Goal: Task Accomplishment & Management: Manage account settings

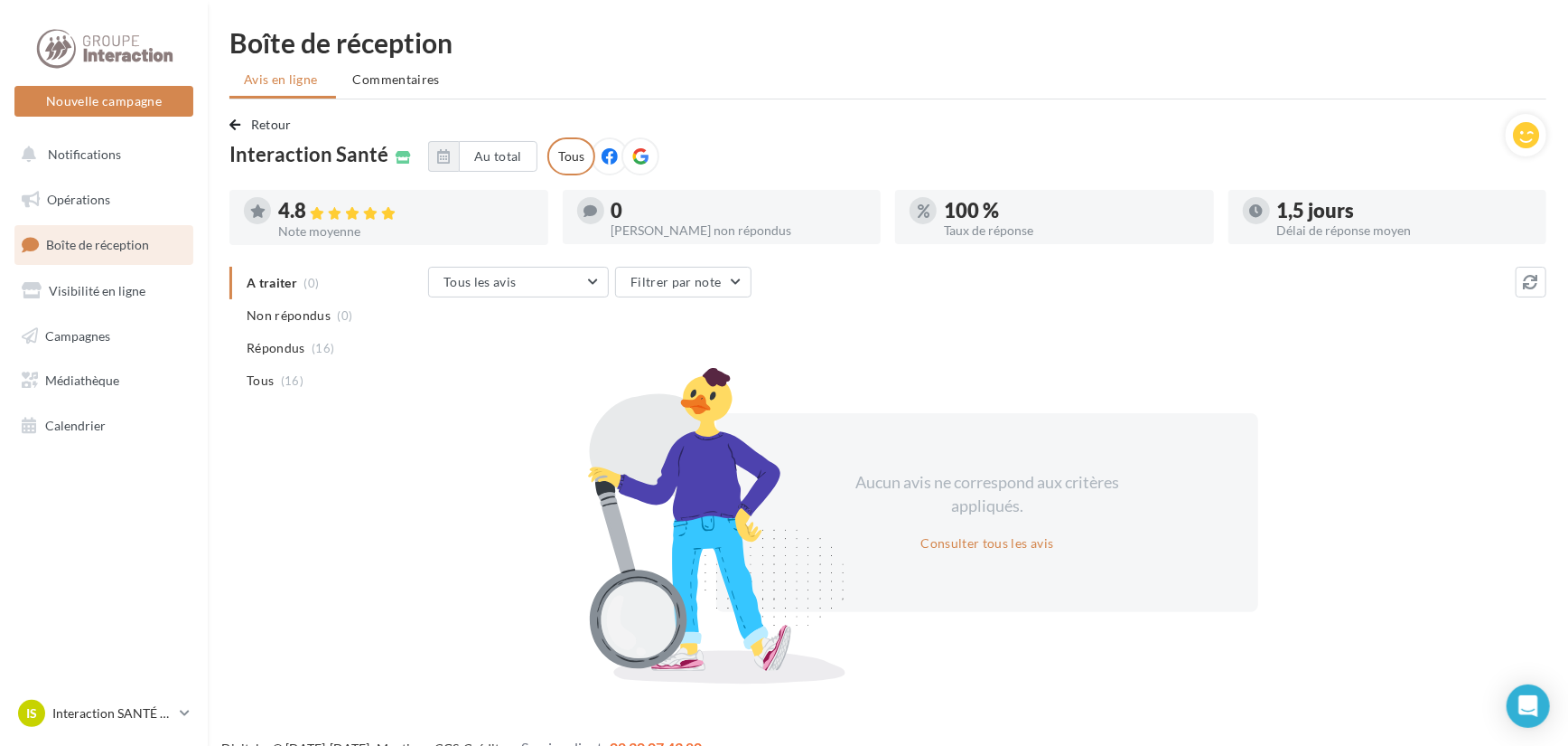
click at [261, 386] on span "Tous" at bounding box center [261, 380] width 28 height 18
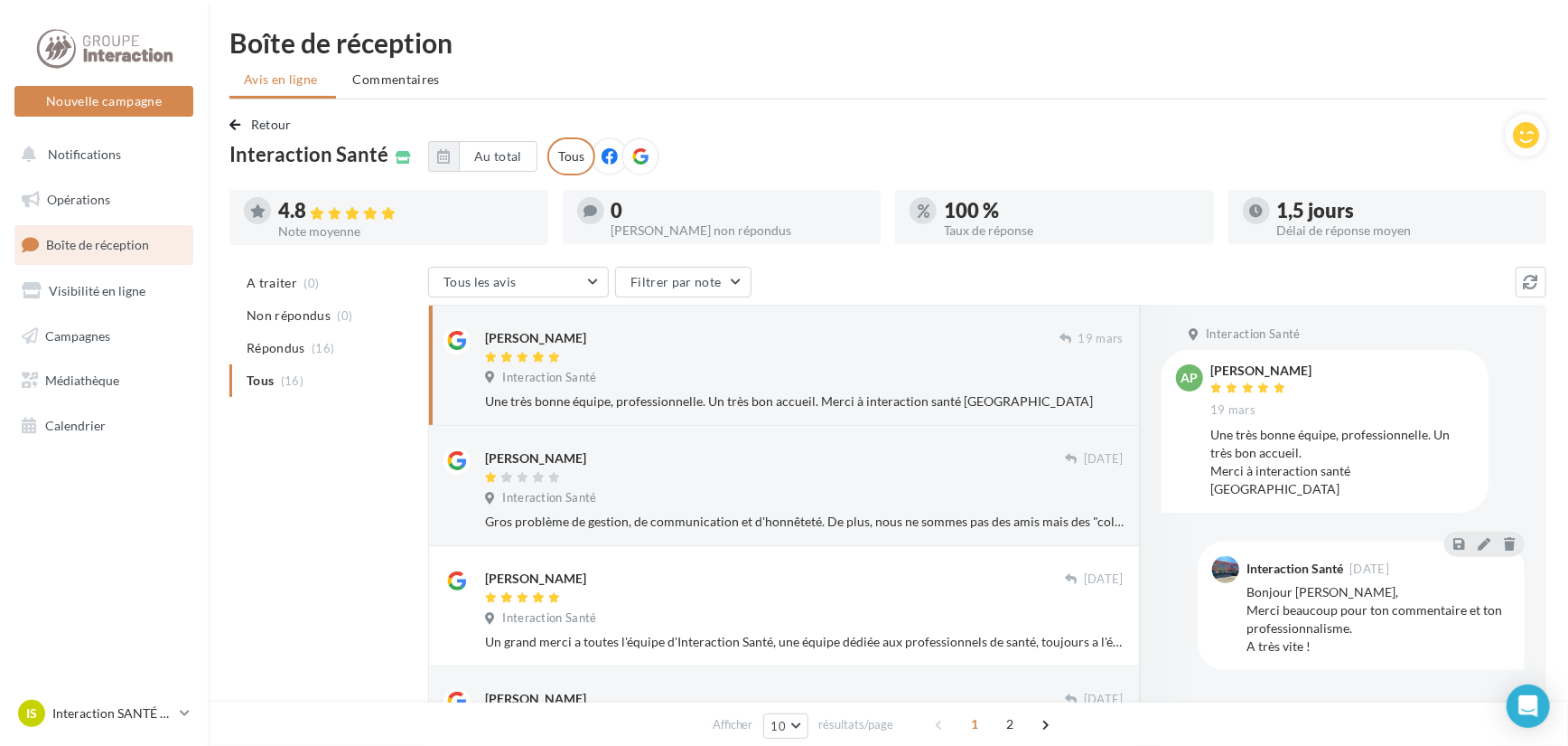
click at [943, 148] on div "Retour Interaction Santé Au total Réinitialiser Tous" at bounding box center [867, 145] width 1276 height 61
click at [673, 155] on div "Retour Interaction Santé Au total Réinitialiser Tous" at bounding box center [867, 145] width 1276 height 61
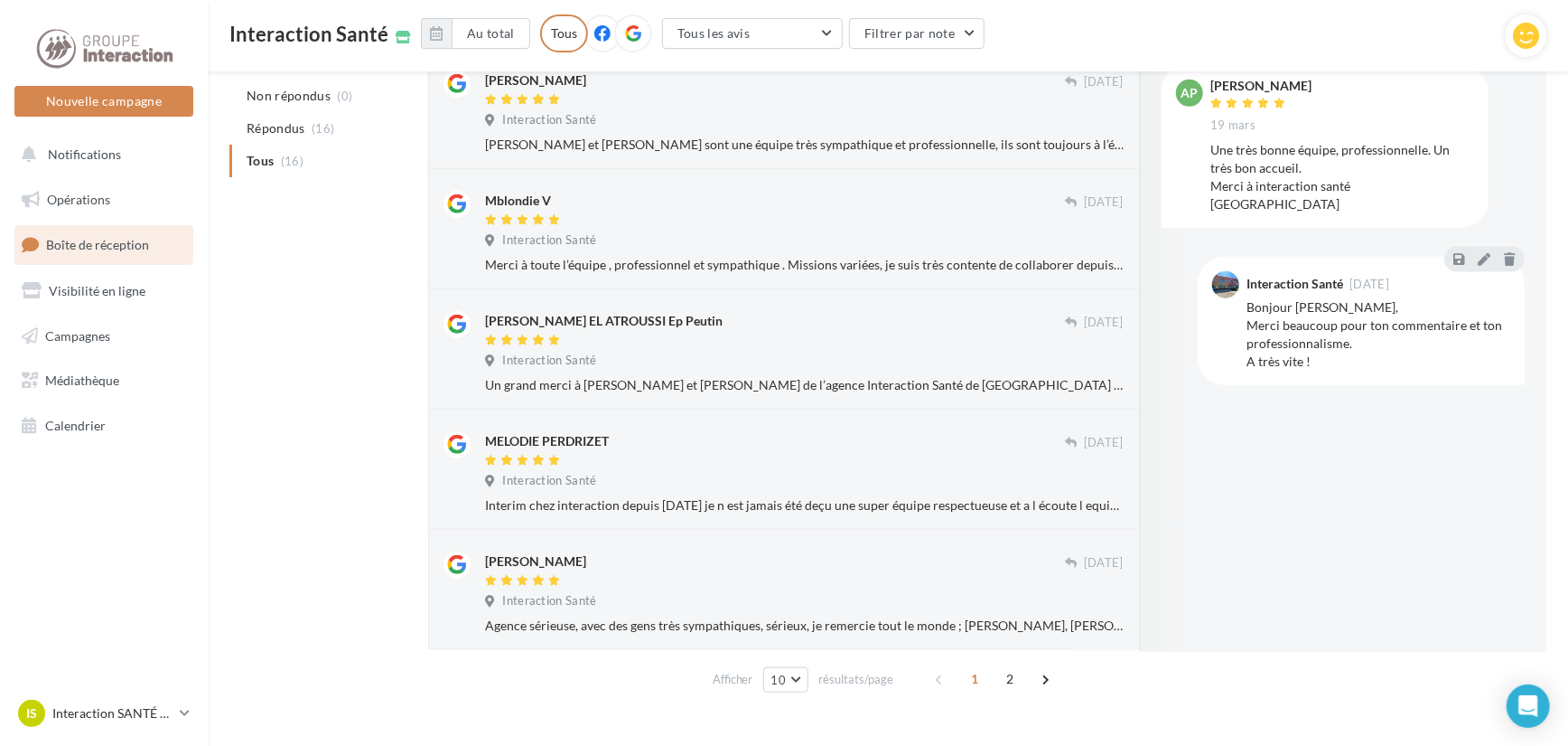
scroll to position [887, 0]
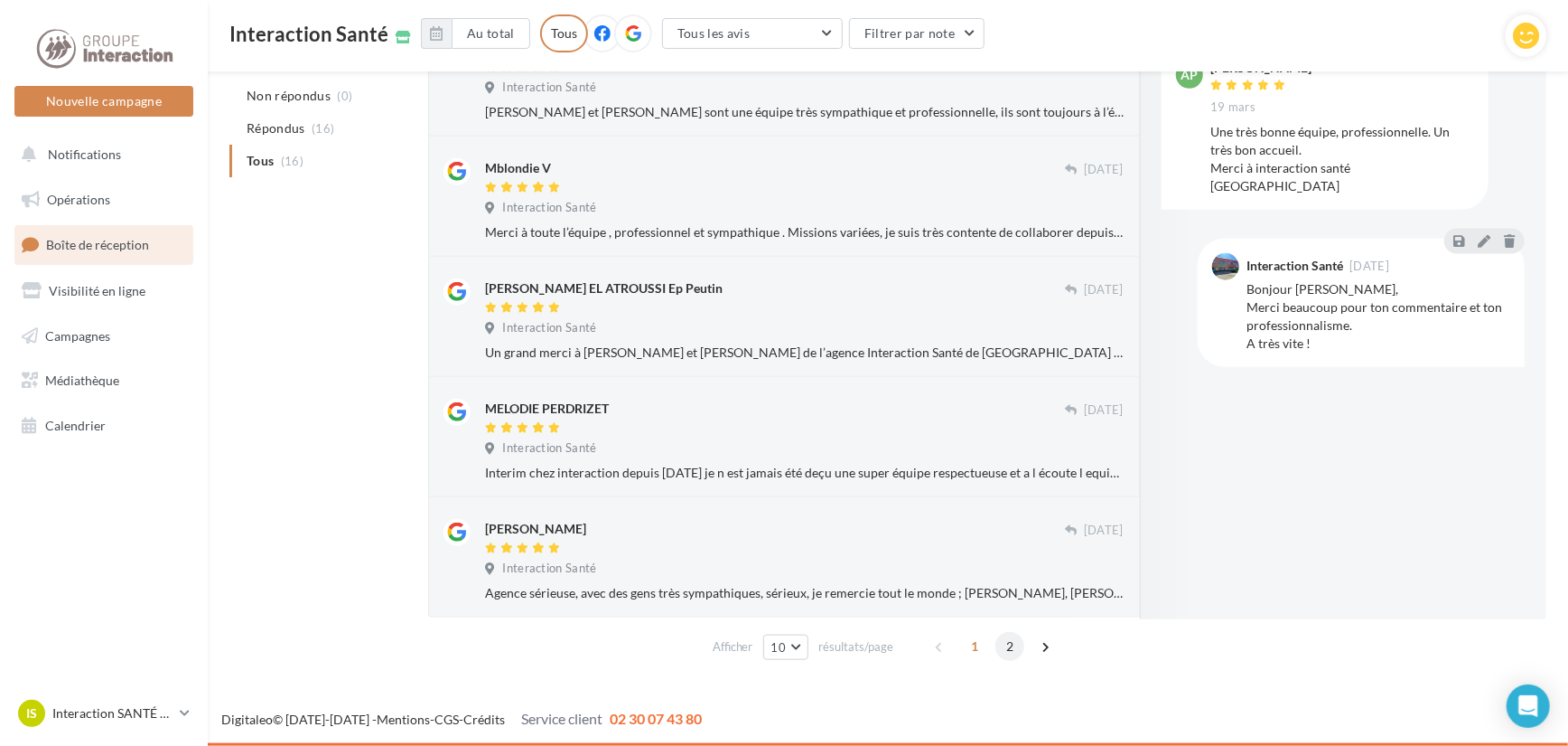
click at [1016, 641] on span "2" at bounding box center [1009, 646] width 29 height 29
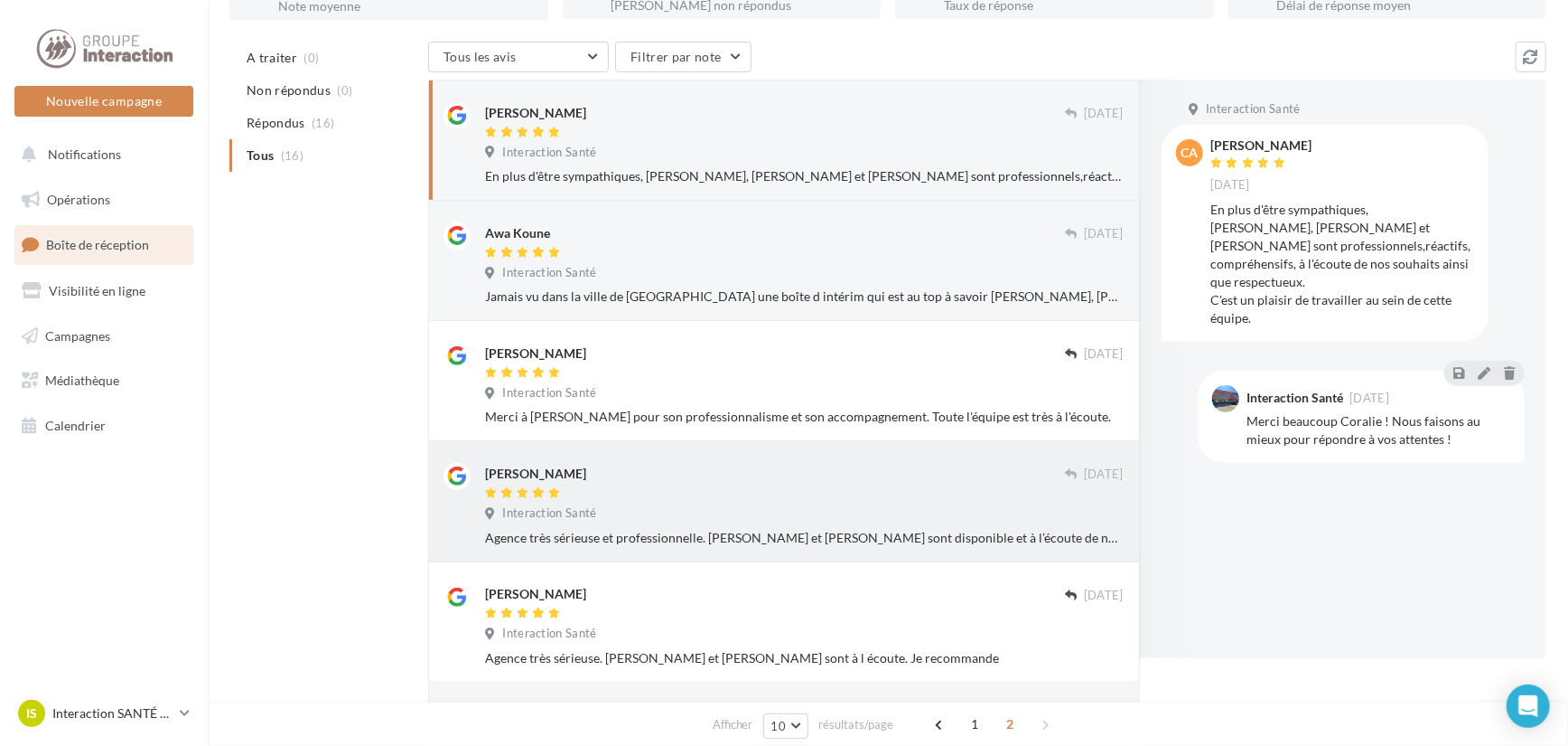
scroll to position [404, 0]
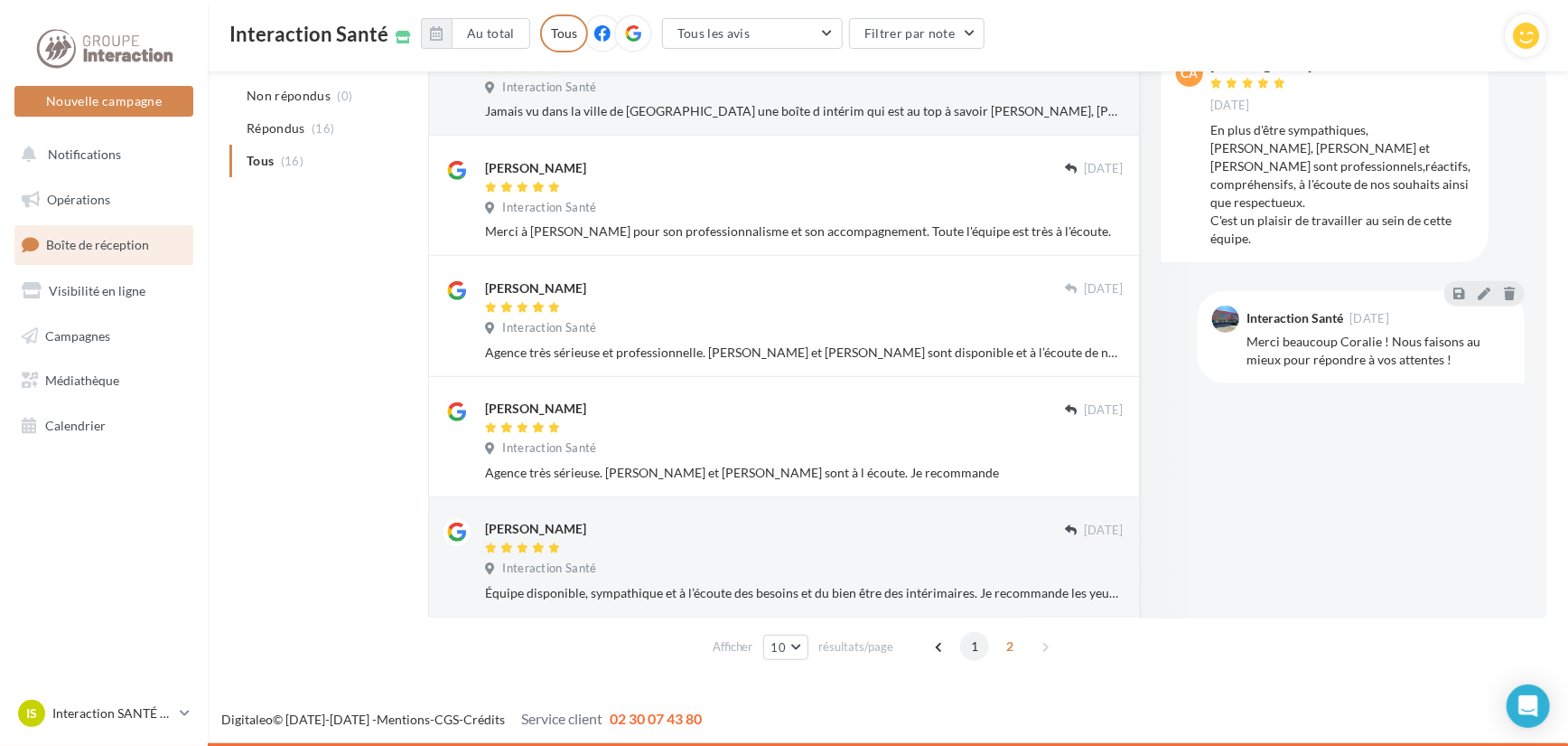
click at [962, 644] on span "1" at bounding box center [974, 646] width 29 height 29
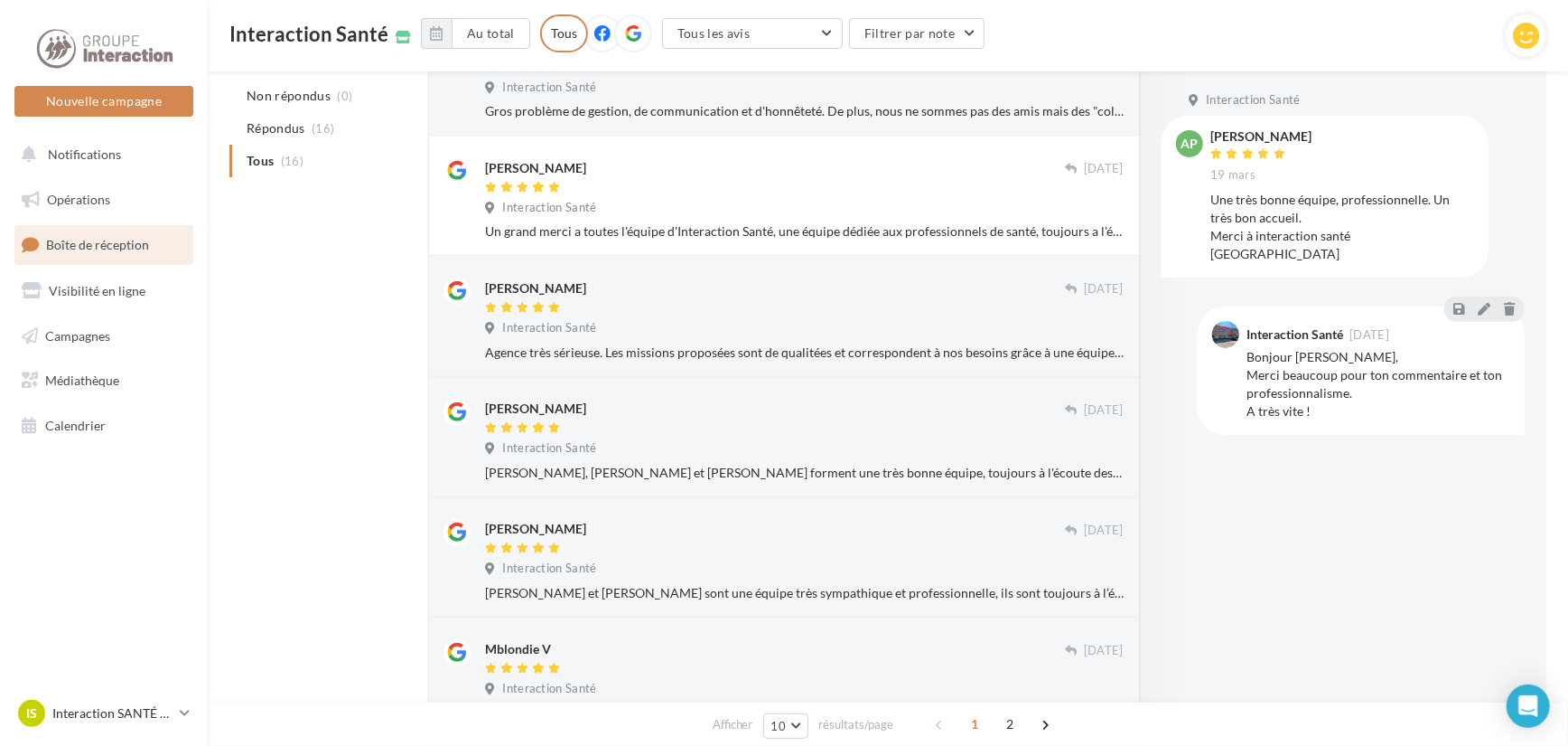
scroll to position [43, 0]
